Goal: Navigation & Orientation: Find specific page/section

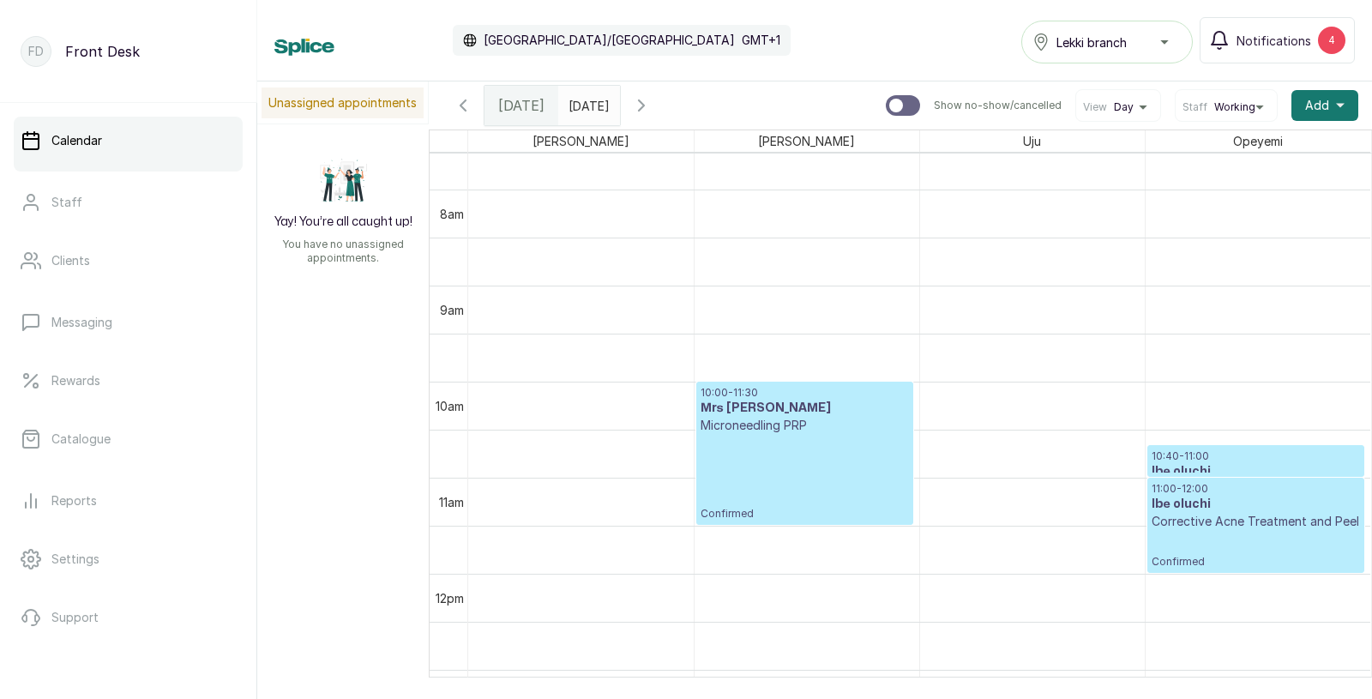
scroll to position [760, 0]
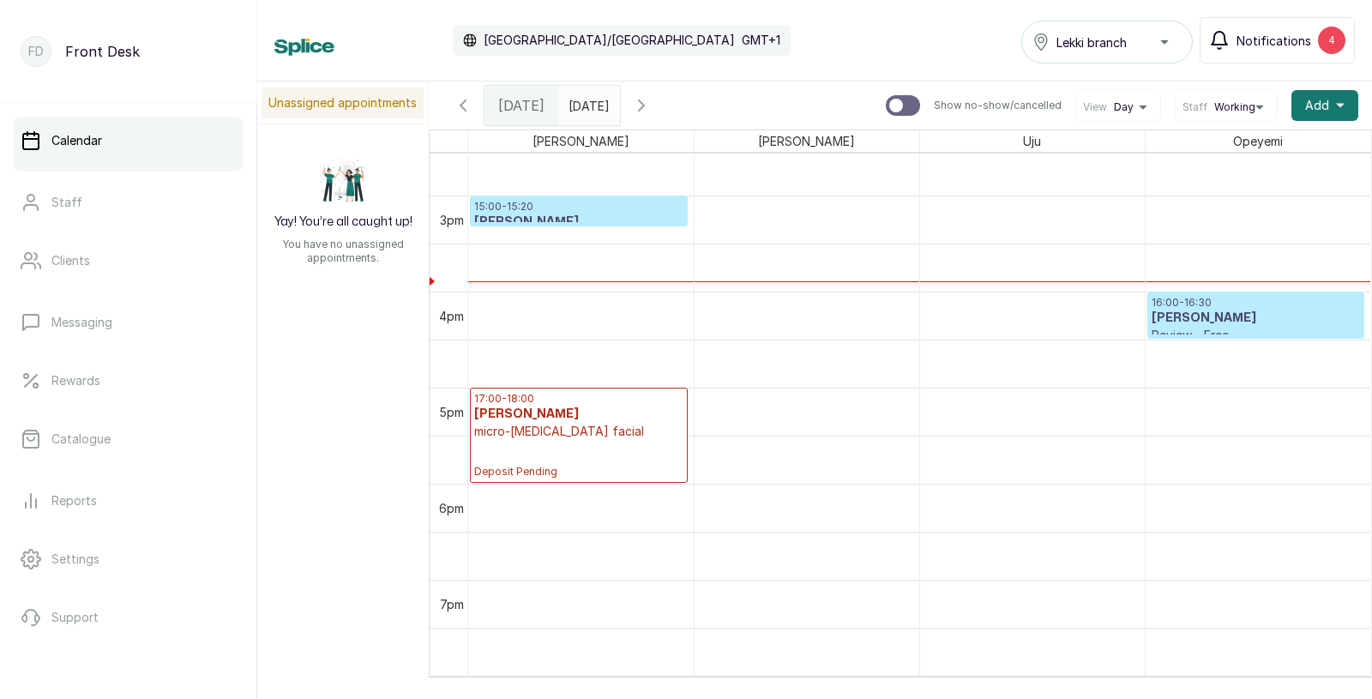
click at [1280, 38] on span "Notifications" at bounding box center [1274, 41] width 75 height 18
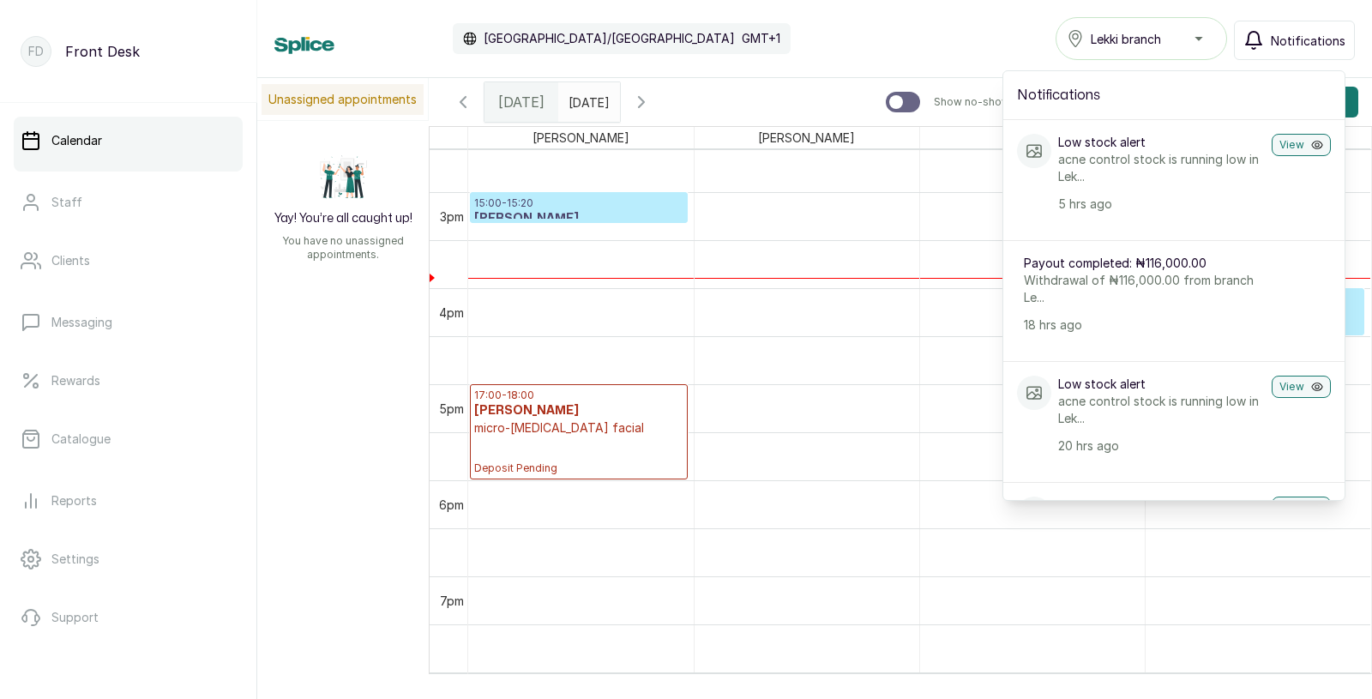
click at [1280, 38] on span "Notifications" at bounding box center [1308, 41] width 75 height 18
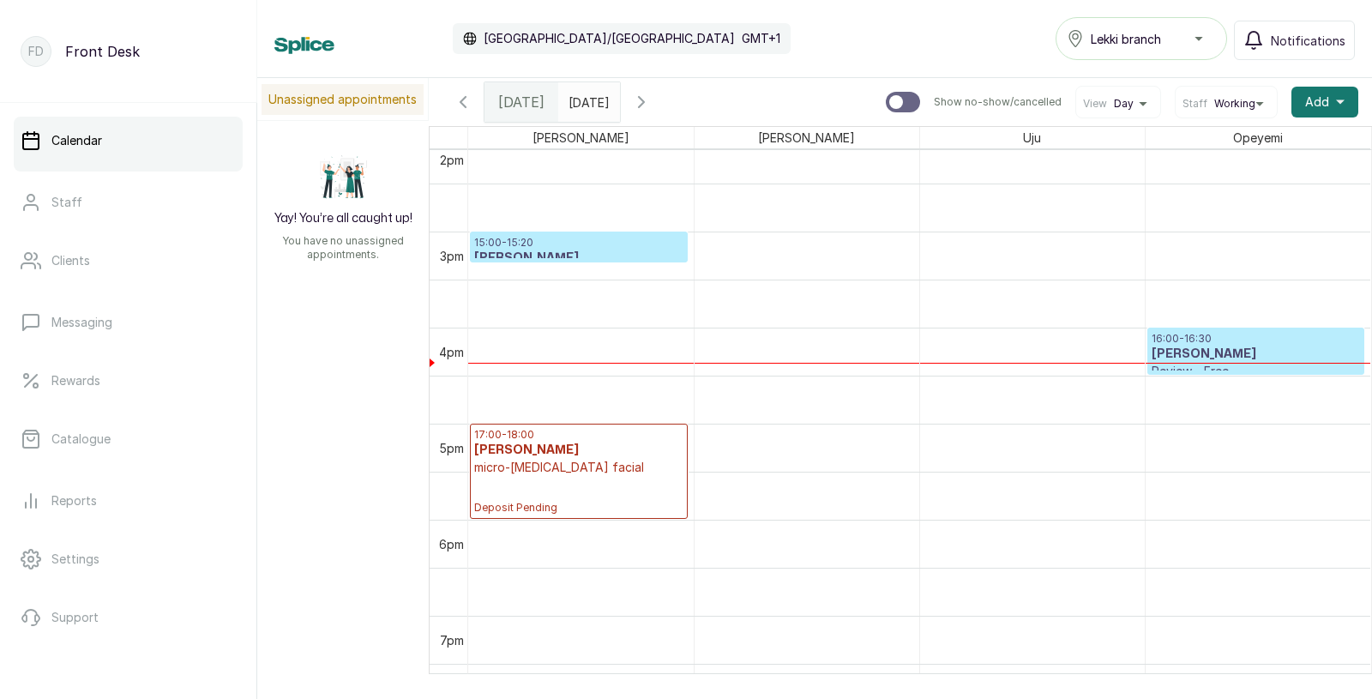
scroll to position [1264, 0]
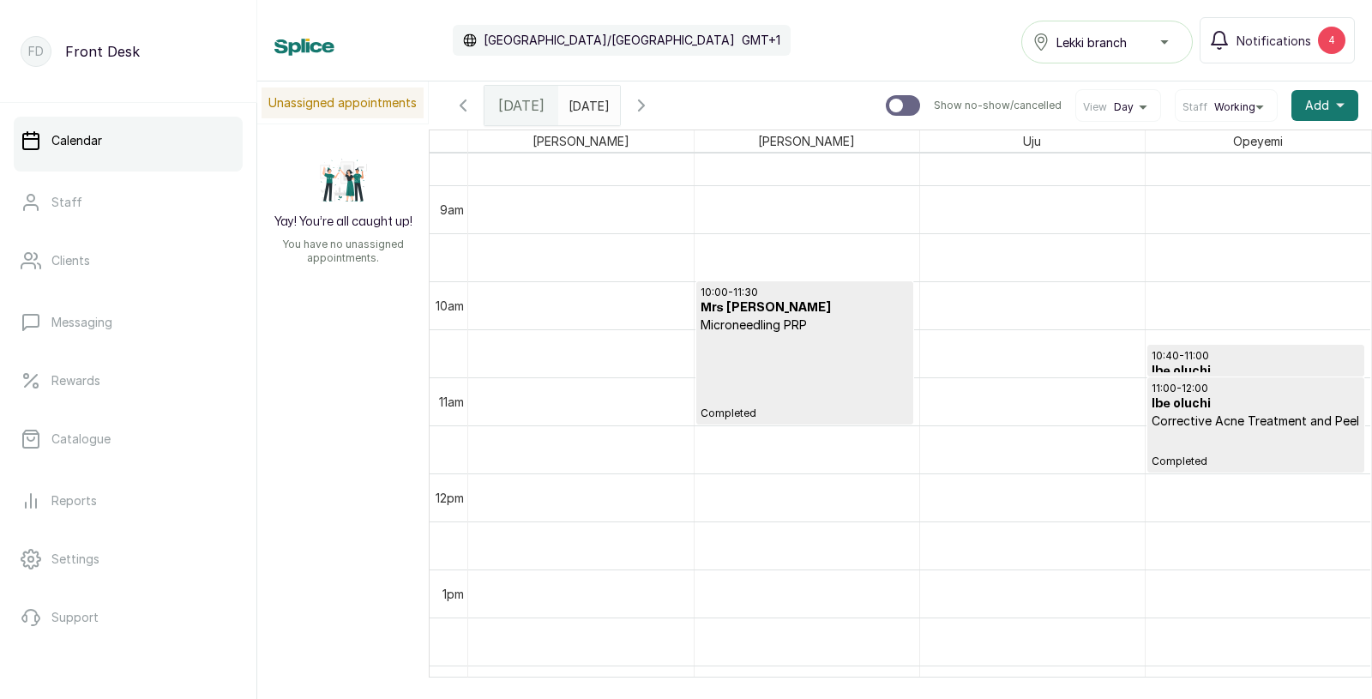
scroll to position [964, 0]
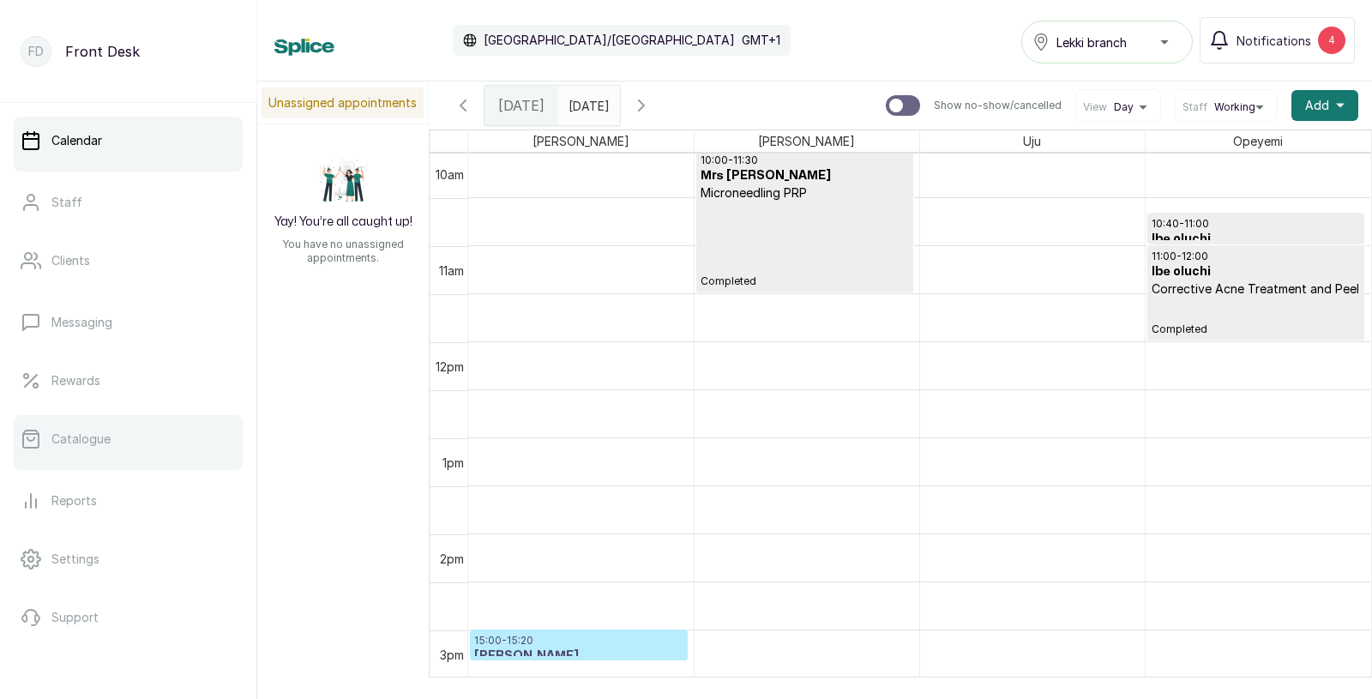
click at [88, 436] on p "Catalogue" at bounding box center [80, 438] width 59 height 17
